Goal: Find specific page/section: Find specific page/section

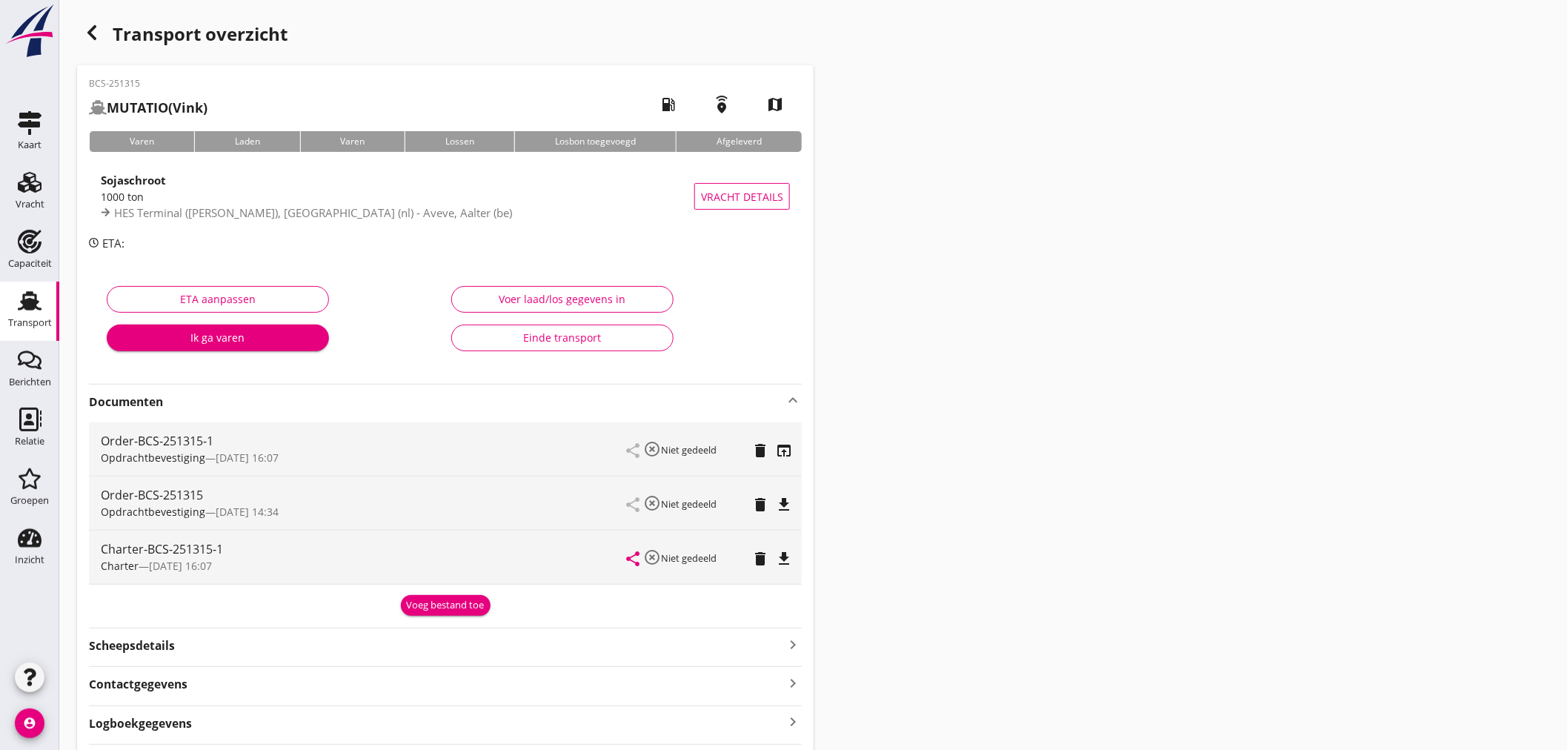
click at [28, 302] on use at bounding box center [29, 301] width 23 height 19
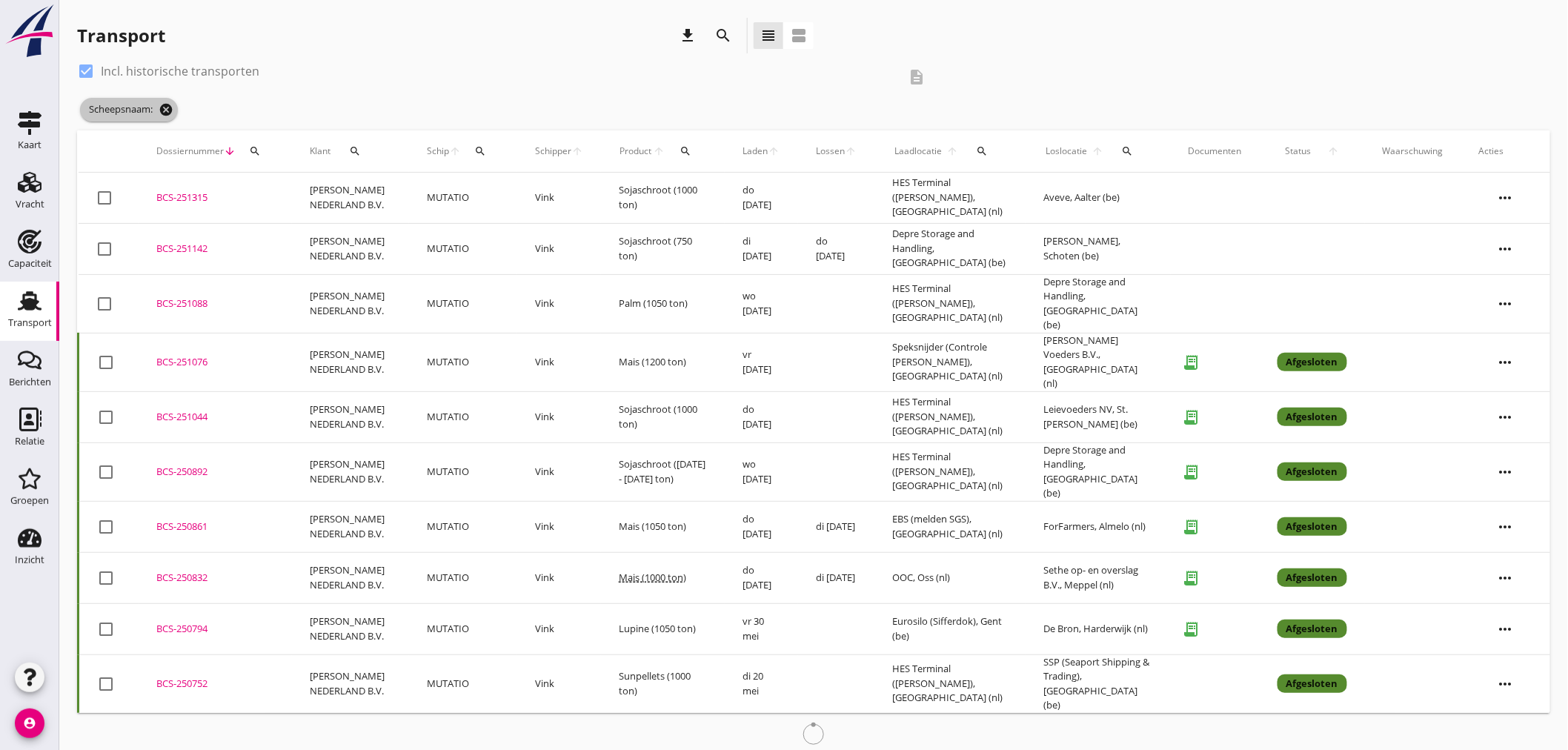
click at [160, 108] on icon "cancel" at bounding box center [167, 110] width 15 height 15
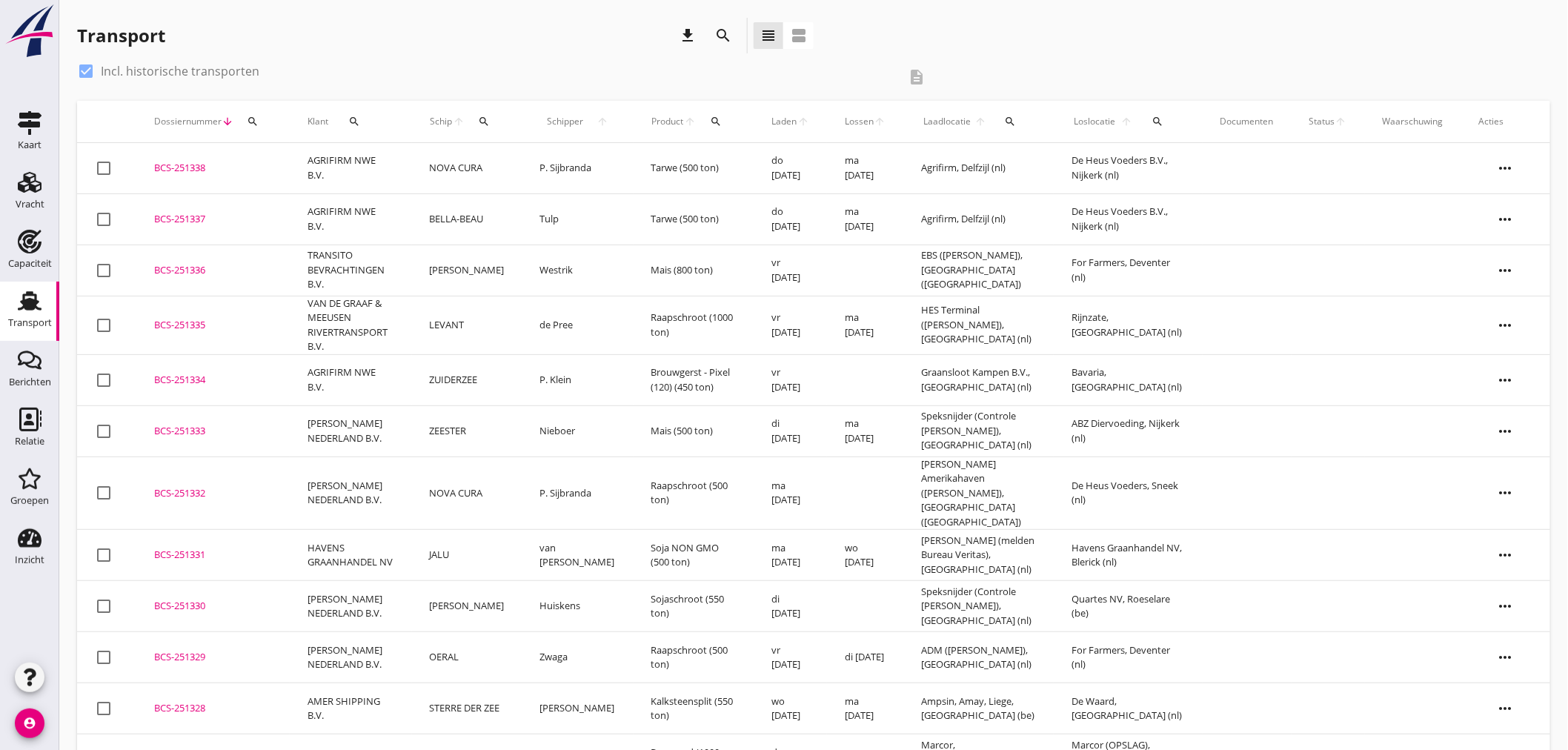
click at [708, 33] on div "search" at bounding box center [723, 35] width 36 height 36
click at [715, 29] on icon "search" at bounding box center [723, 35] width 18 height 18
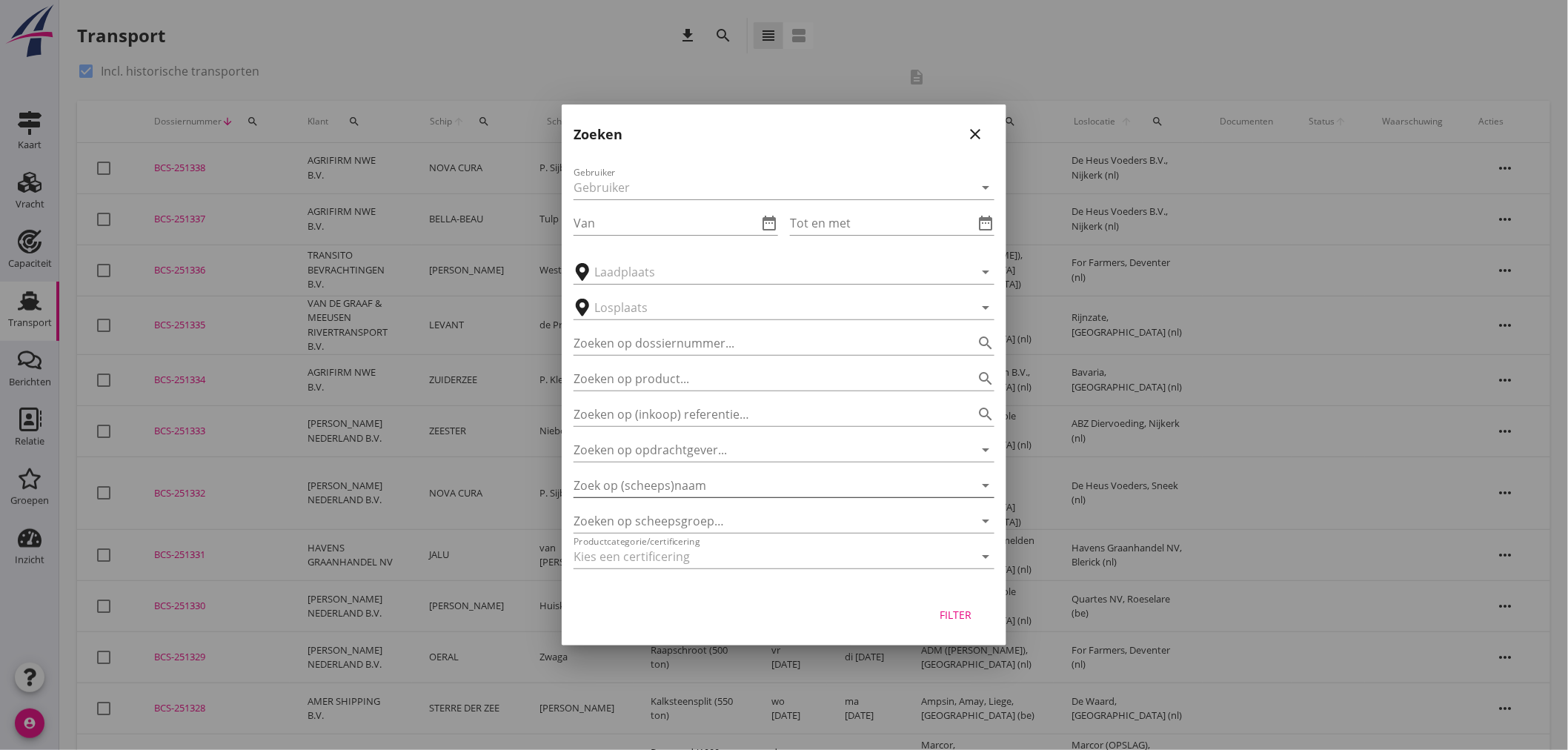
click at [747, 490] on input "Zoek op (scheeps)naam" at bounding box center [764, 485] width 380 height 23
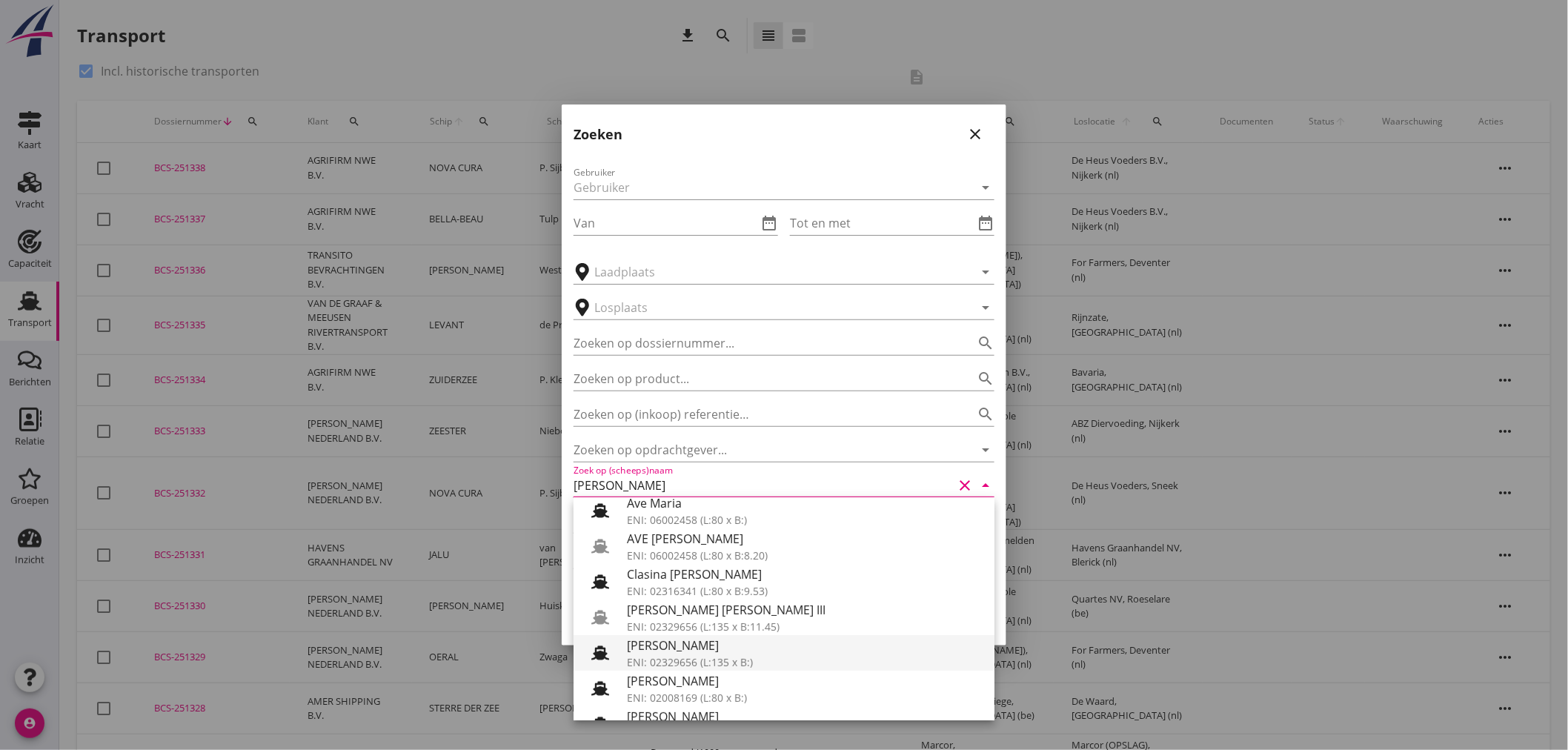
scroll to position [217, 0]
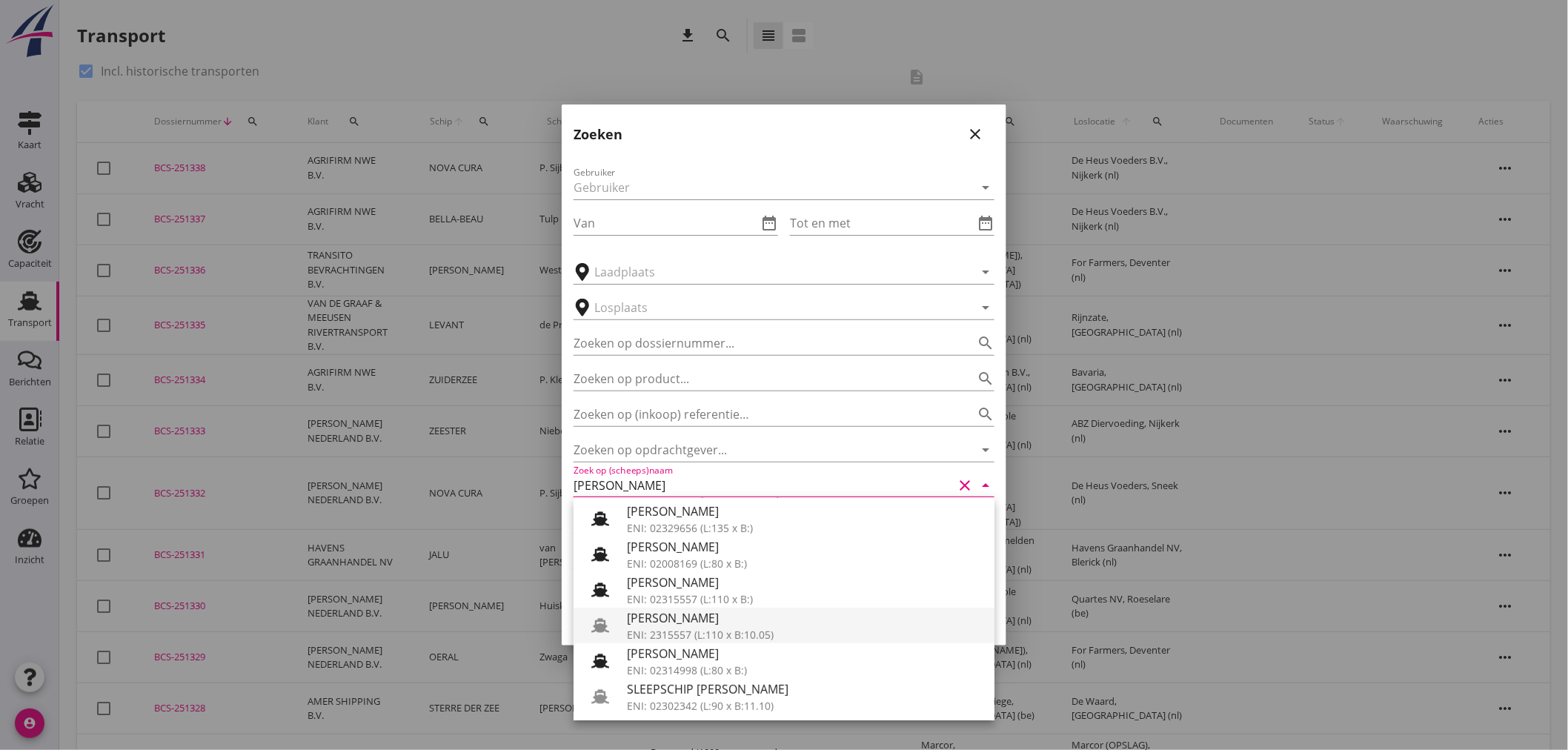
click at [714, 619] on div "[PERSON_NAME]" at bounding box center [804, 618] width 356 height 18
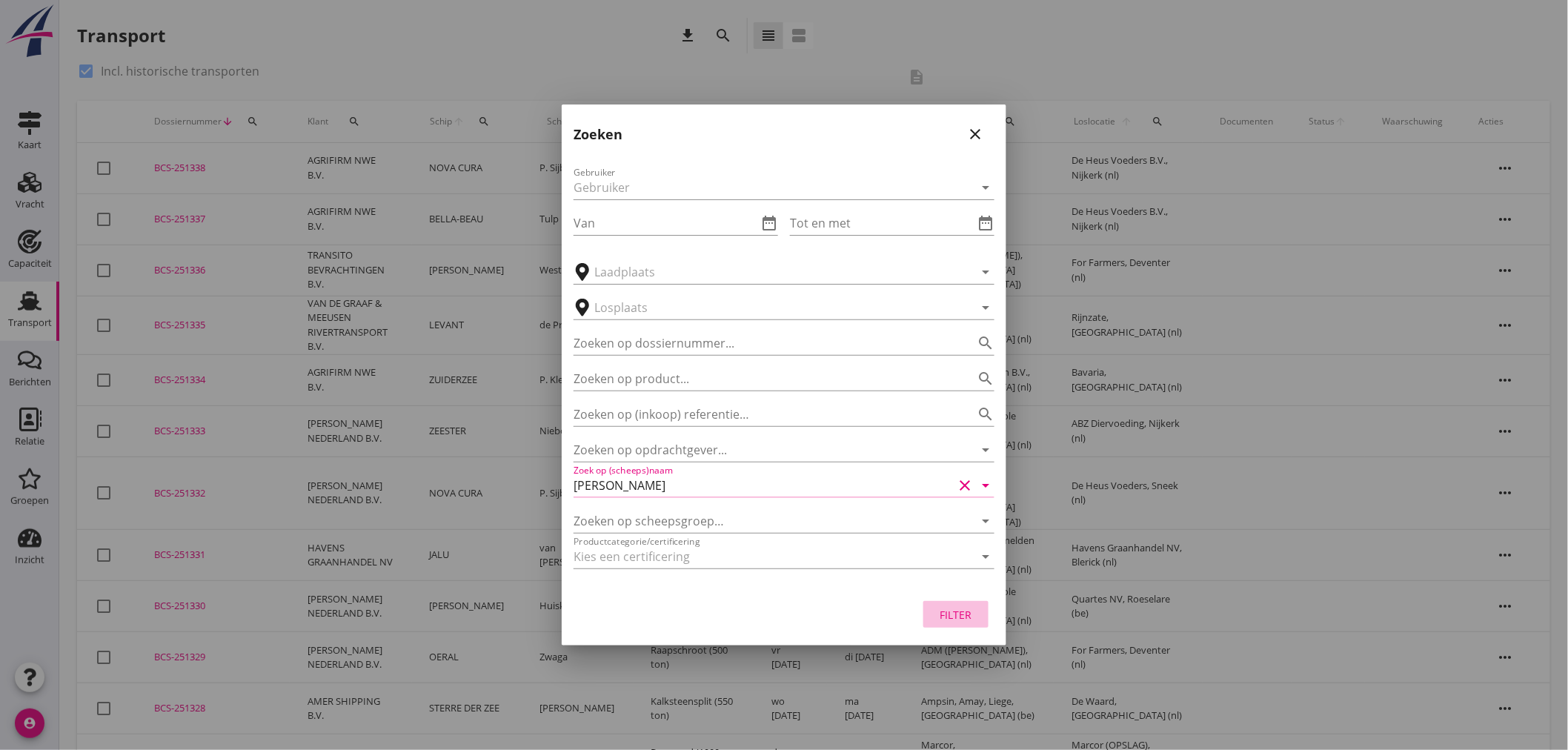
click at [939, 608] on div "Filter" at bounding box center [956, 615] width 42 height 16
type input "[PERSON_NAME]"
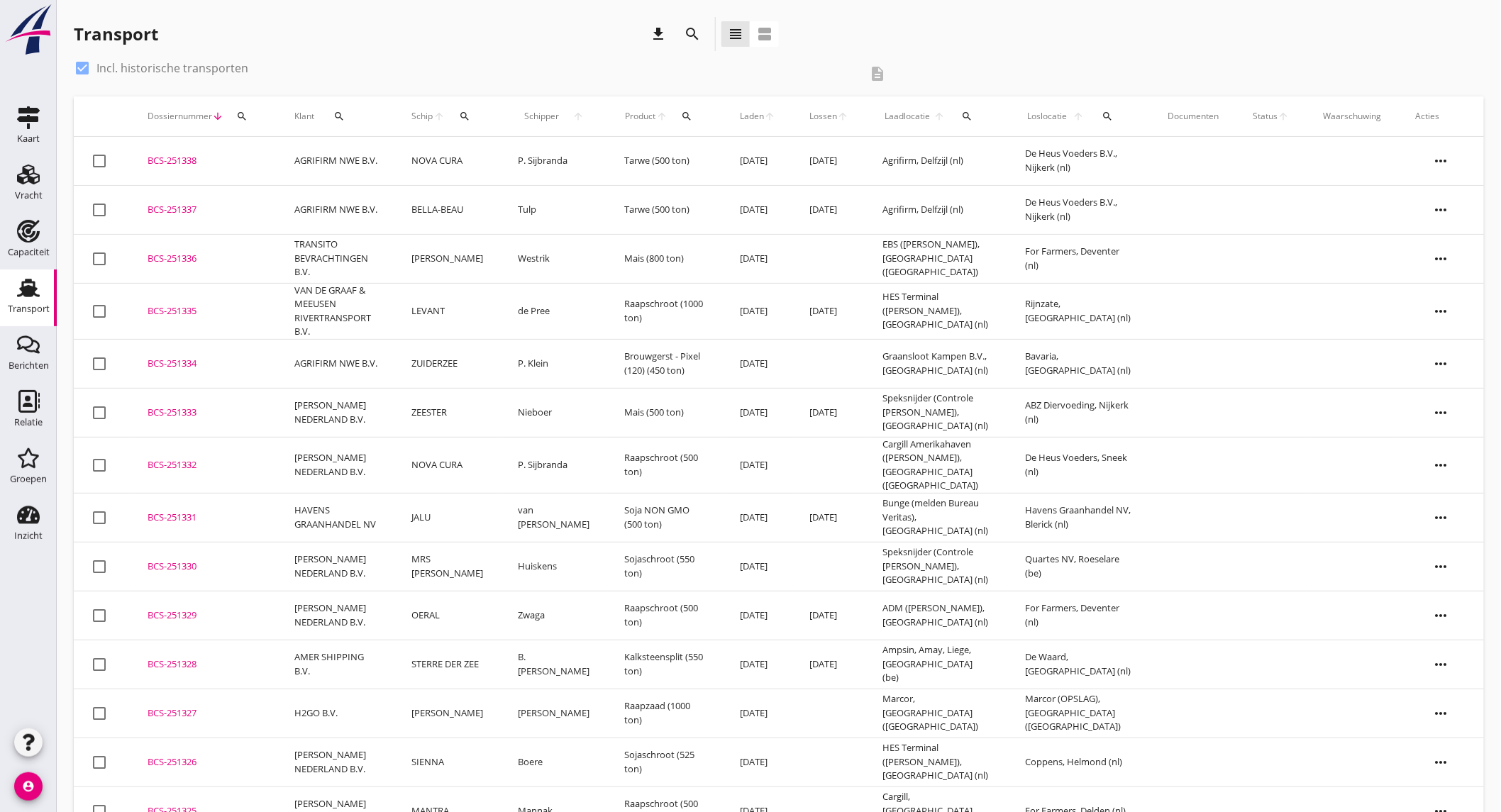
drag, startPoint x: 0, startPoint y: 0, endPoint x: 34, endPoint y: 306, distance: 307.9
click at [34, 307] on div "Transport" at bounding box center [29, 309] width 42 height 10
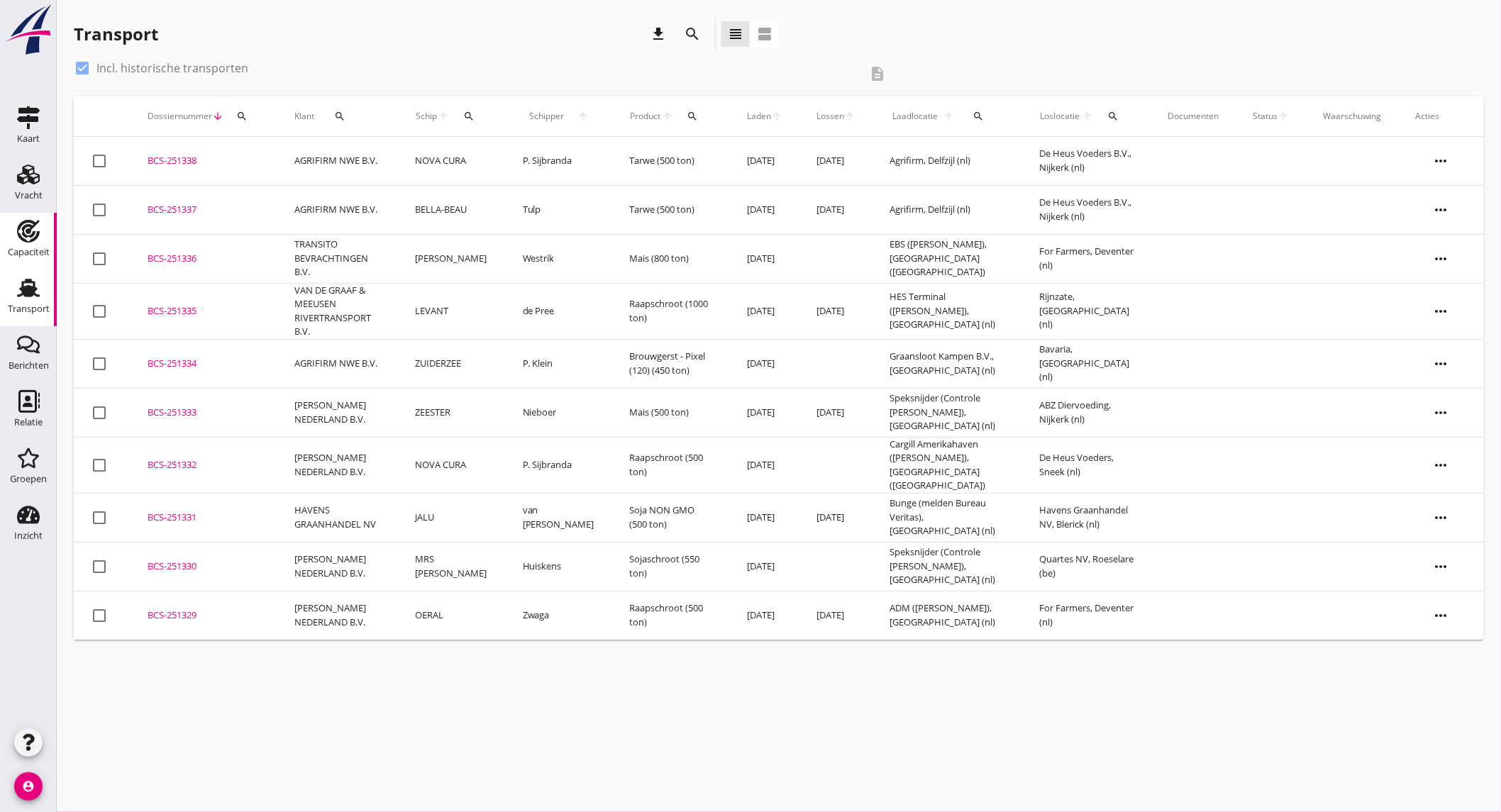
click at [40, 243] on div "Capaciteit" at bounding box center [29, 252] width 42 height 20
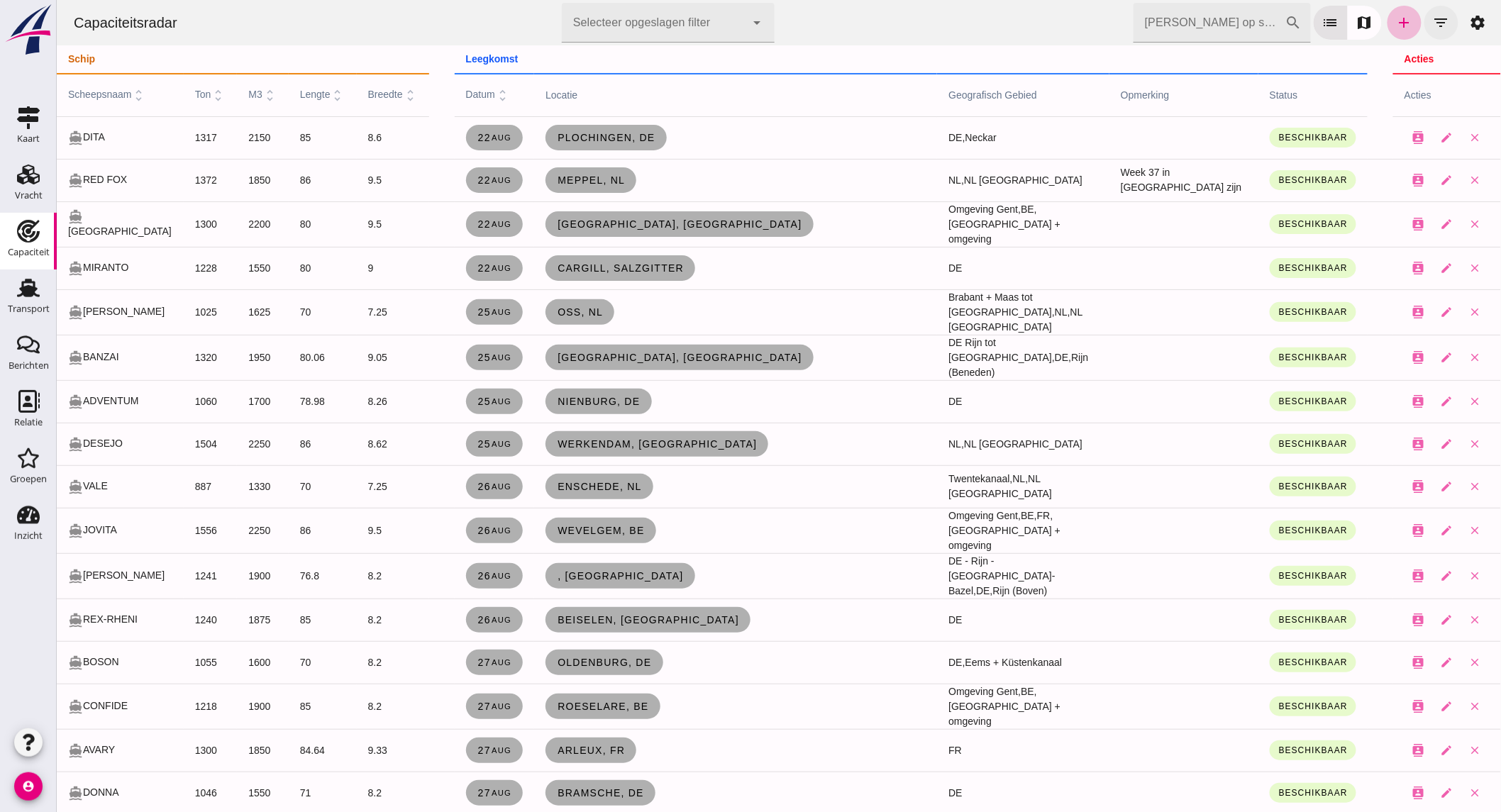
click at [1424, 23] on button "filter_list" at bounding box center [1441, 22] width 34 height 34
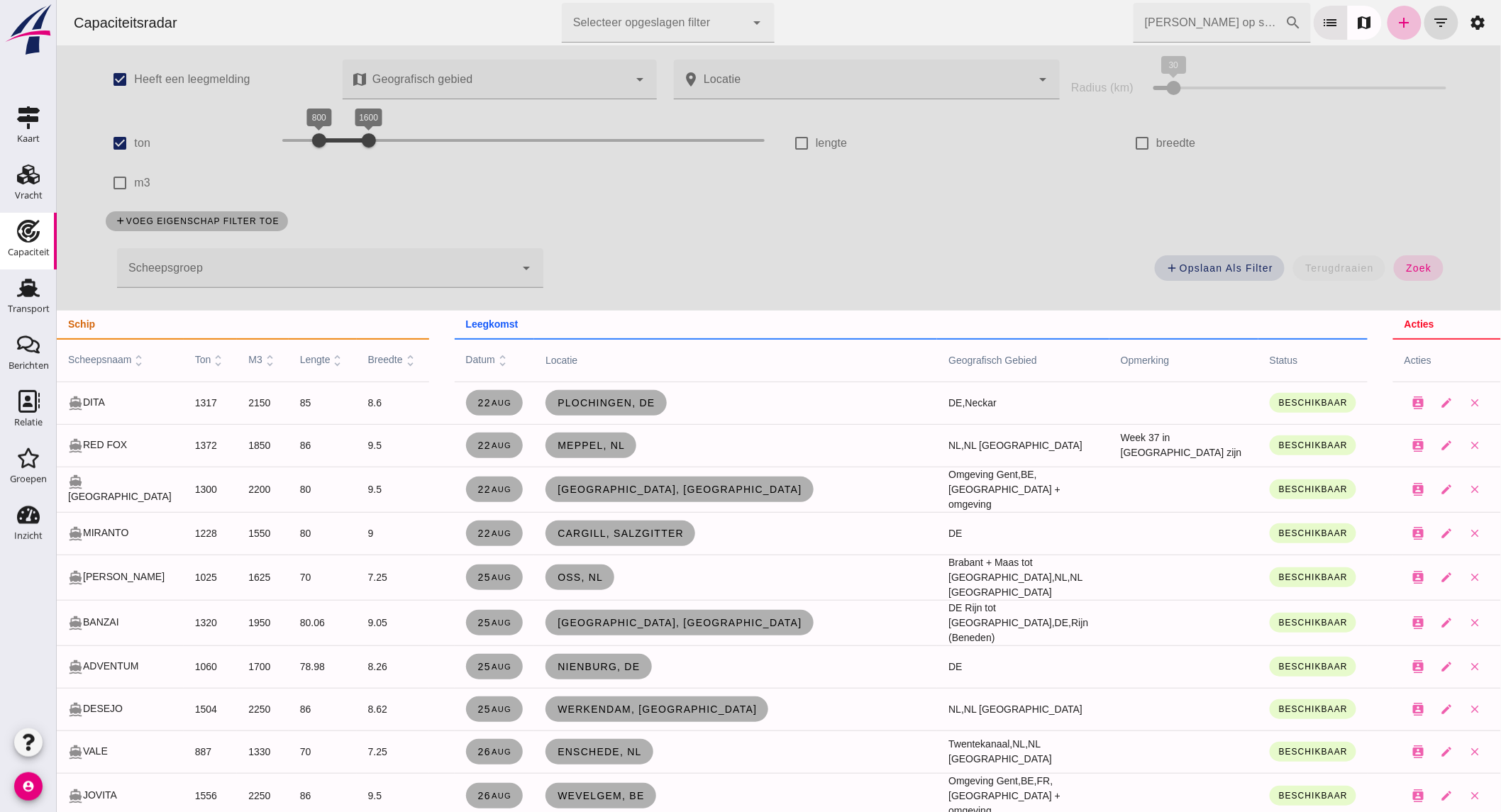
drag, startPoint x: 369, startPoint y: 139, endPoint x: 567, endPoint y: 123, distance: 198.6
click at [382, 128] on div at bounding box center [368, 140] width 28 height 28
drag, startPoint x: 372, startPoint y: 143, endPoint x: 399, endPoint y: 144, distance: 27.0
click at [399, 144] on div "2200 4200 2200 4200" at bounding box center [523, 140] width 482 height 22
drag, startPoint x: 523, startPoint y: 142, endPoint x: 471, endPoint y: 145, distance: 52.1
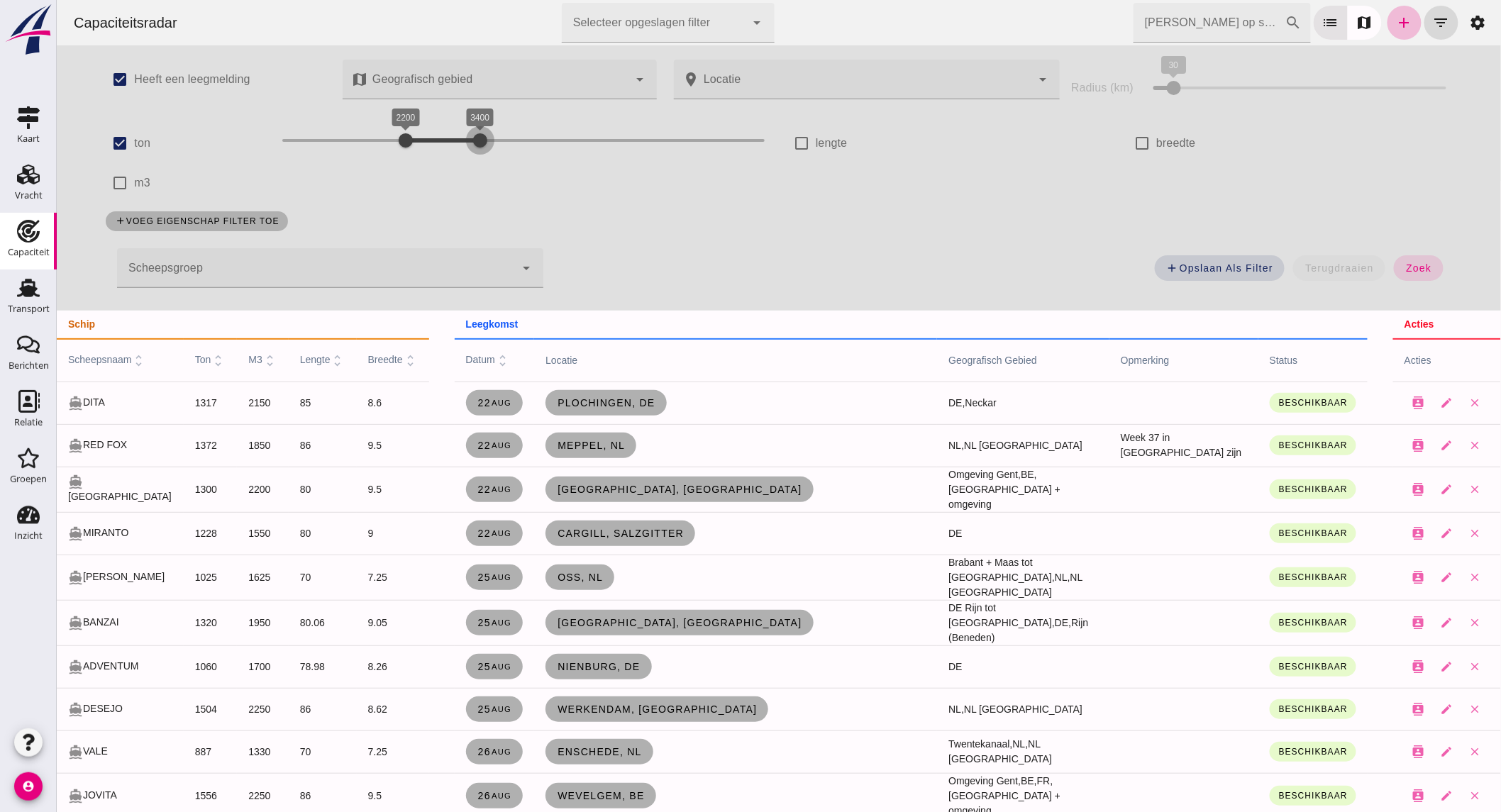
click at [471, 145] on div at bounding box center [479, 140] width 28 height 28
click at [1424, 261] on button "zoek" at bounding box center [1418, 268] width 49 height 26
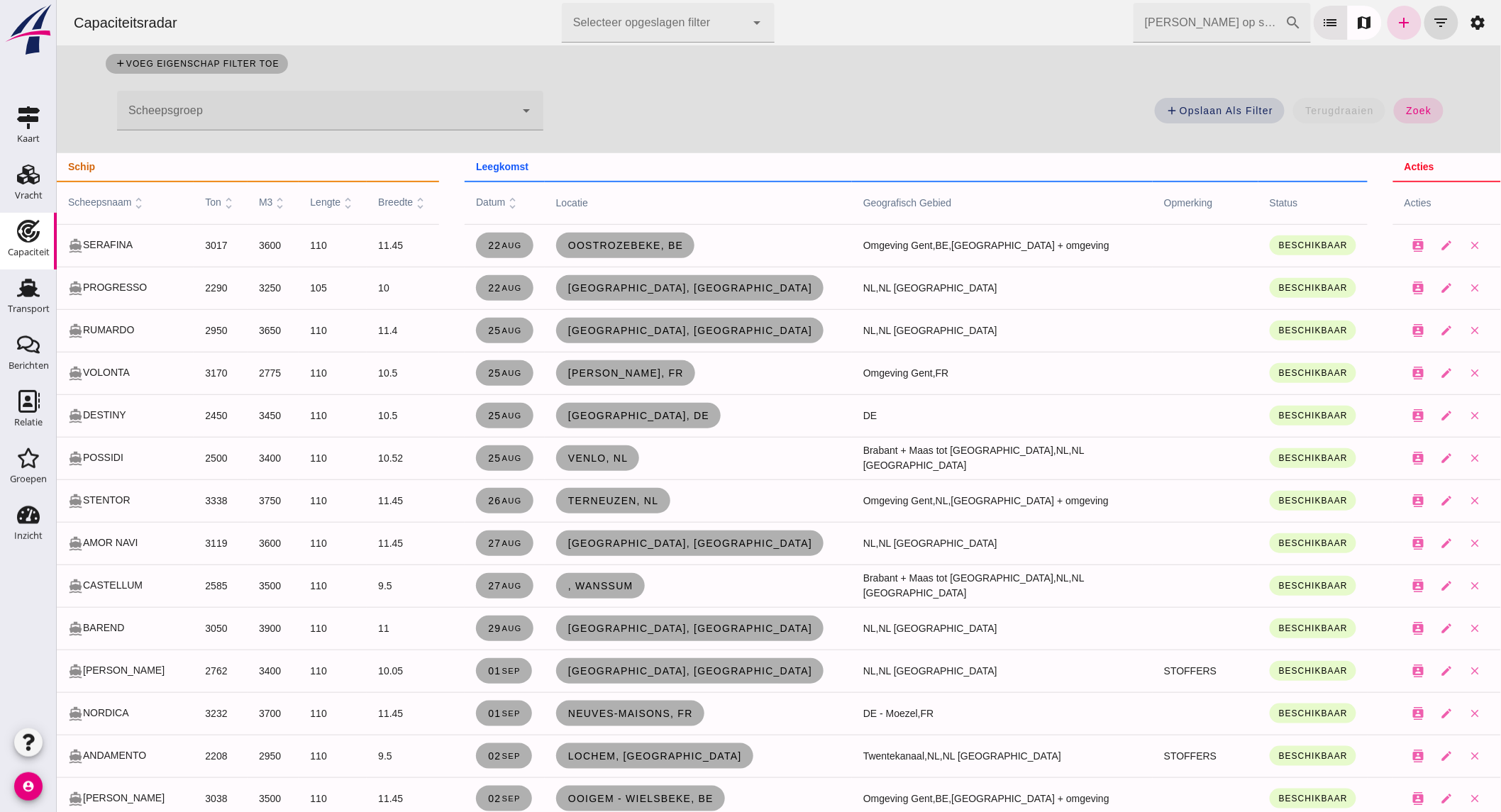
scroll to position [236, 0]
